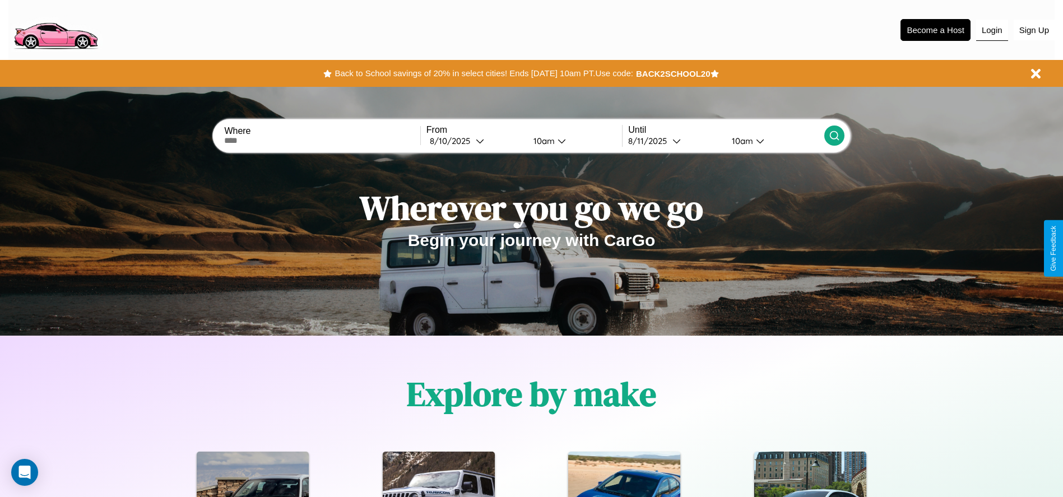
click at [992, 30] on button "Login" at bounding box center [992, 30] width 32 height 21
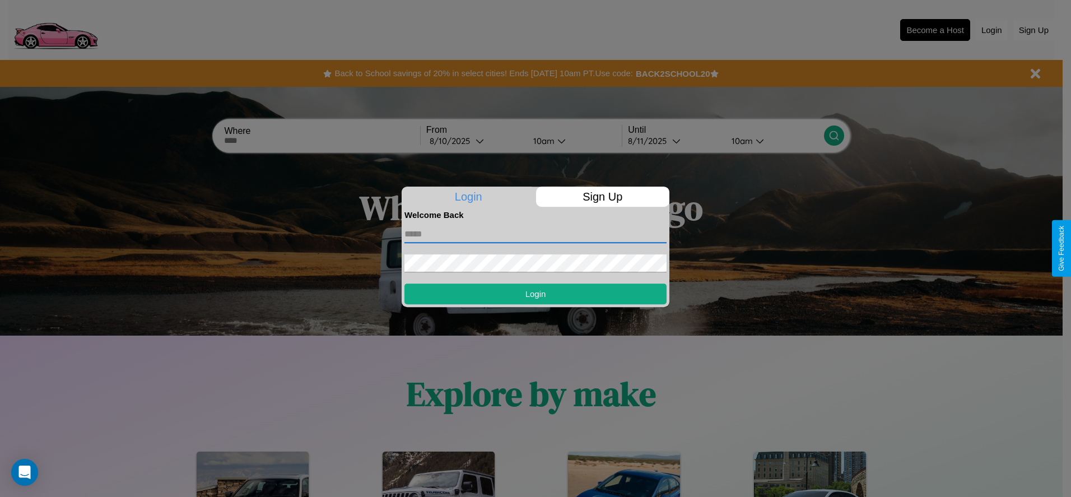
click at [536, 234] on input "text" at bounding box center [536, 234] width 262 height 18
type input "**********"
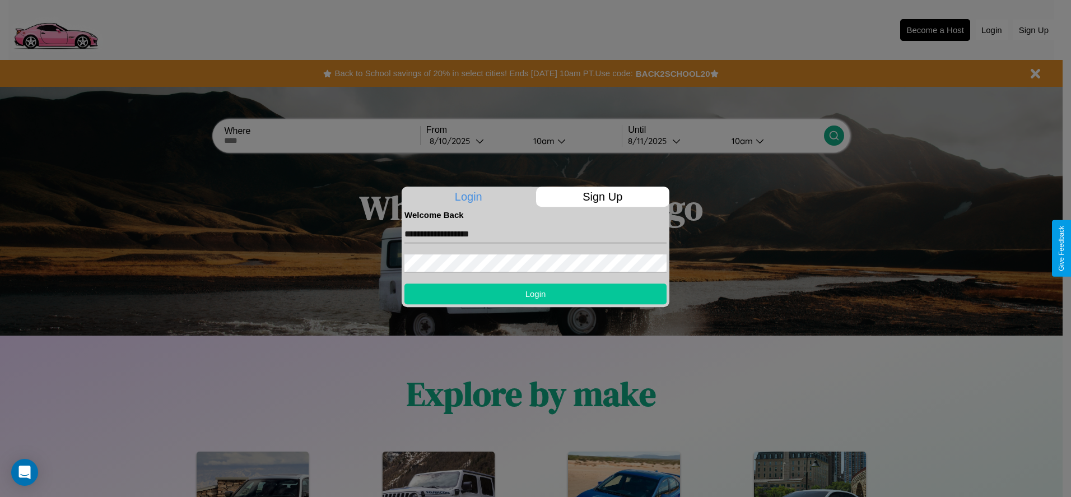
click at [536, 294] on button "Login" at bounding box center [536, 294] width 262 height 21
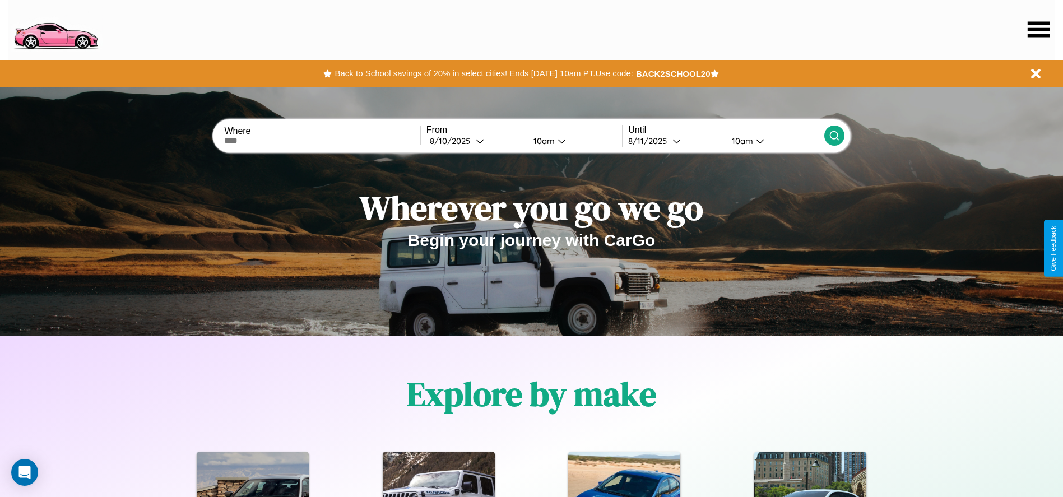
click at [1038, 29] on icon at bounding box center [1039, 29] width 22 height 16
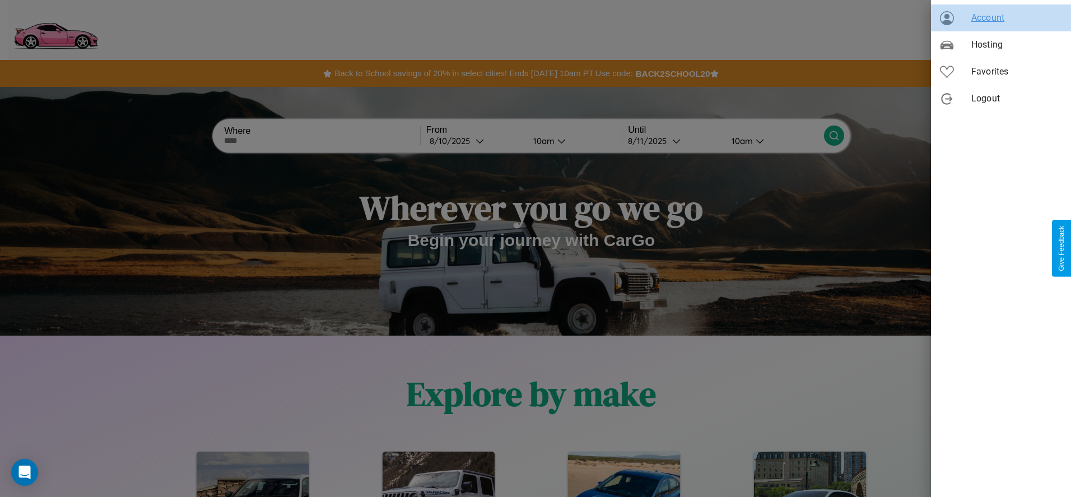
click at [1001, 18] on span "Account" at bounding box center [1017, 17] width 91 height 13
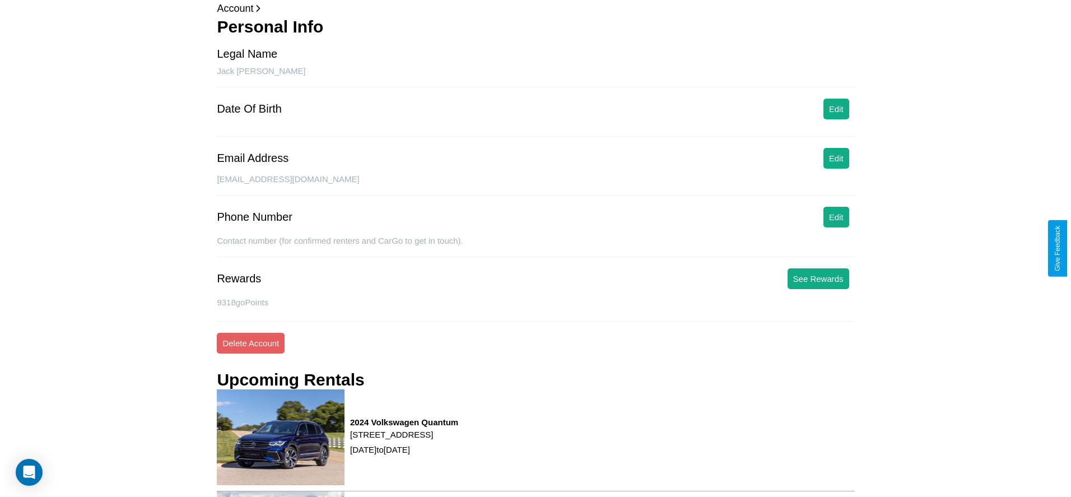
scroll to position [151, 0]
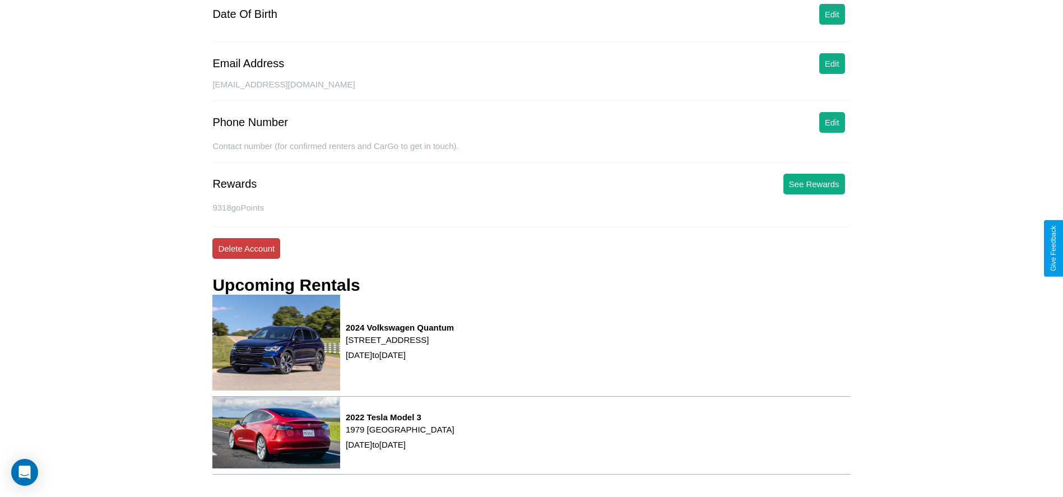
click at [246, 248] on button "Delete Account" at bounding box center [246, 248] width 68 height 21
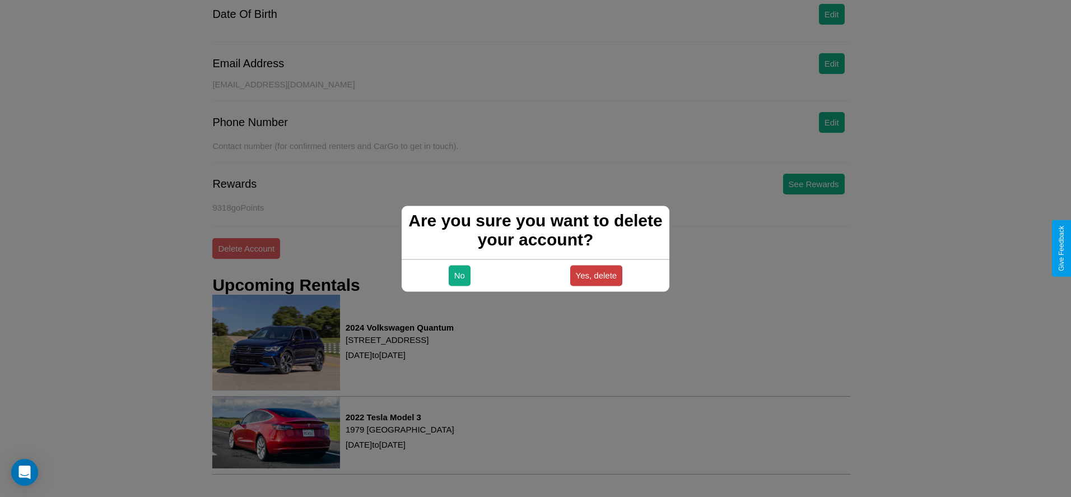
click at [596, 275] on button "Yes, delete" at bounding box center [596, 275] width 53 height 21
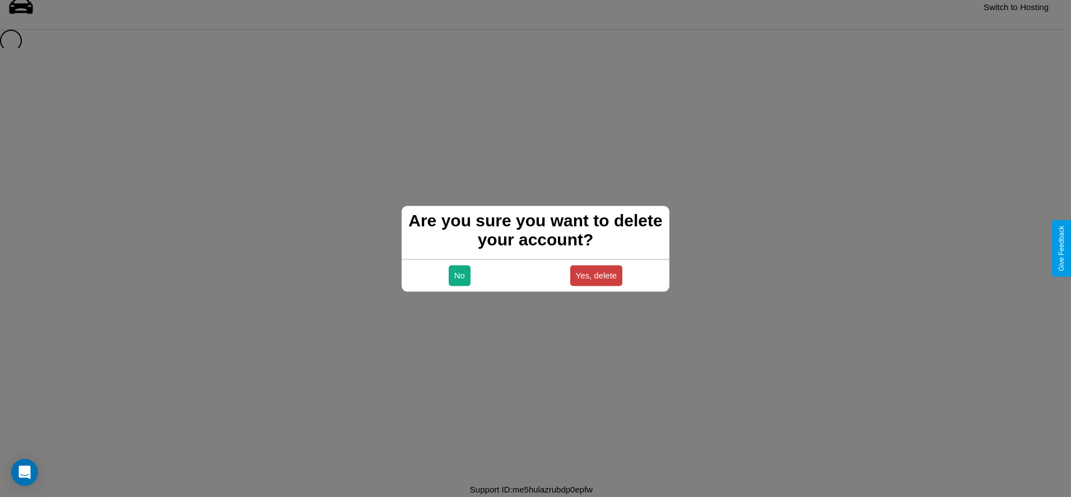
scroll to position [15, 0]
